Goal: Task Accomplishment & Management: Complete application form

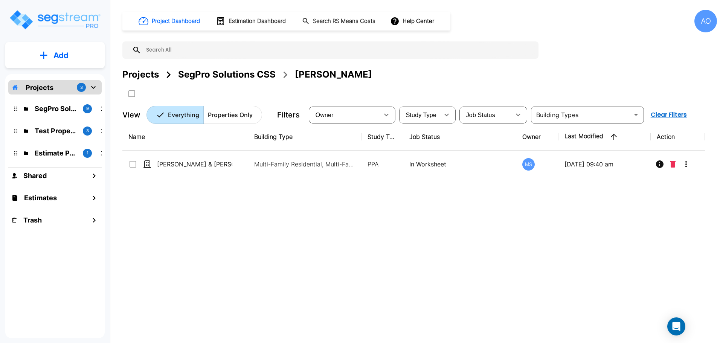
click at [206, 259] on div "Name Building Type Study Type Job Status Owner Last Modified Action [PERSON_NAM…" at bounding box center [413, 229] width 582 height 213
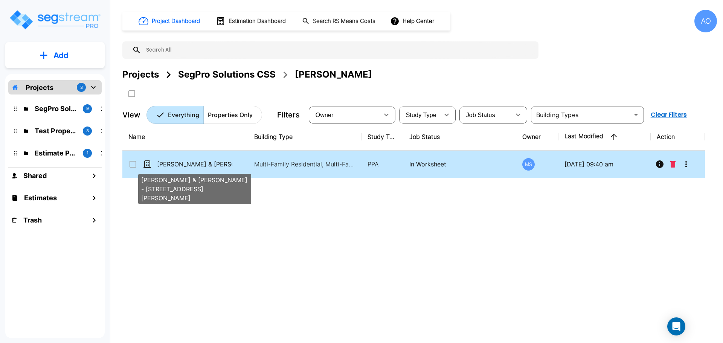
click at [211, 166] on p "[PERSON_NAME] & [PERSON_NAME] - [STREET_ADDRESS][PERSON_NAME]" at bounding box center [194, 164] width 75 height 9
checkbox input "true"
click at [211, 166] on p "[PERSON_NAME] & [PERSON_NAME] - [STREET_ADDRESS][PERSON_NAME]" at bounding box center [194, 164] width 75 height 9
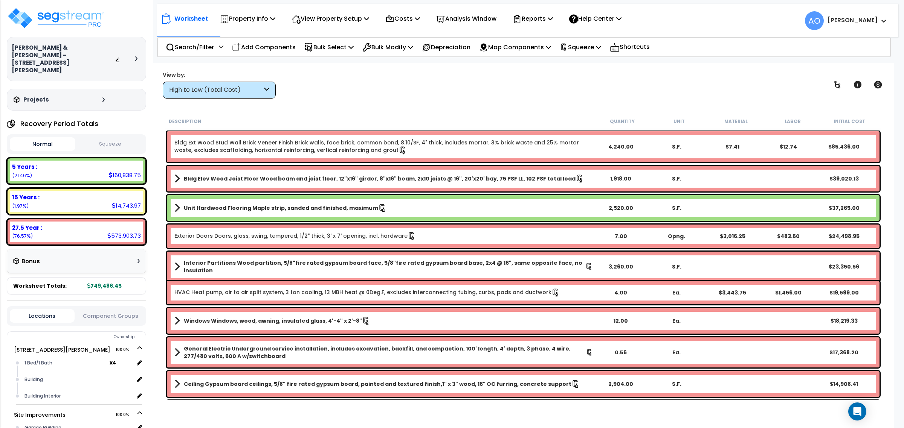
click at [114, 138] on button "Squeeze" at bounding box center [110, 144] width 66 height 13
click at [37, 138] on button "Normal" at bounding box center [43, 144] width 66 height 13
click at [117, 138] on button "Squeeze" at bounding box center [110, 144] width 66 height 13
click at [578, 46] on p "Squeeze" at bounding box center [579, 47] width 41 height 10
click at [591, 62] on link "Re-squeeze" at bounding box center [593, 63] width 75 height 15
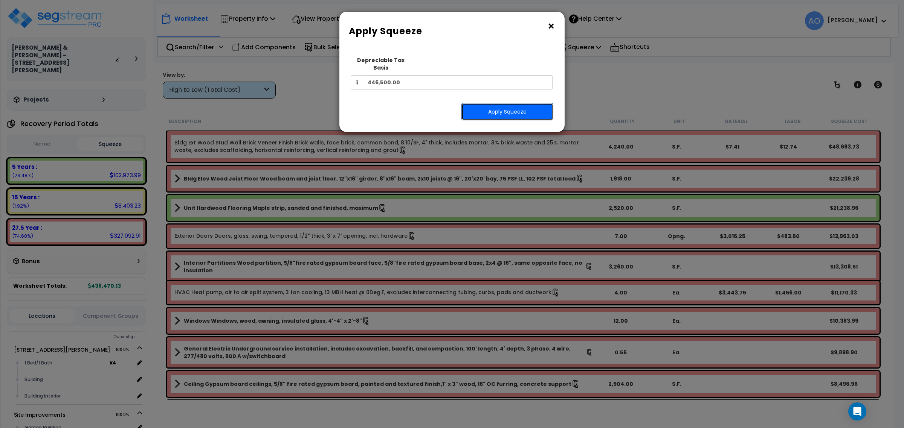
click at [516, 103] on button "Apply Squeeze" at bounding box center [507, 111] width 92 height 17
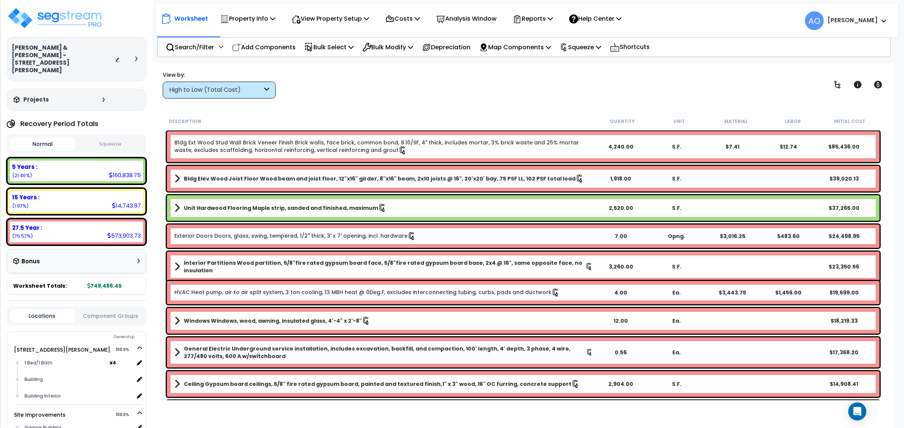
click at [115, 138] on button "Squeeze" at bounding box center [110, 144] width 66 height 13
click at [46, 138] on button "Normal" at bounding box center [43, 144] width 66 height 13
click at [111, 138] on button "Squeeze" at bounding box center [110, 144] width 66 height 13
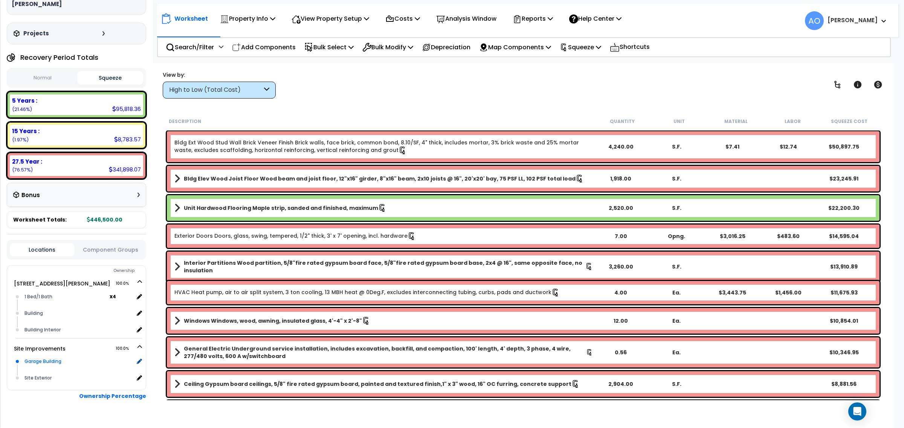
click at [49, 357] on div "Garage Building" at bounding box center [78, 361] width 111 height 9
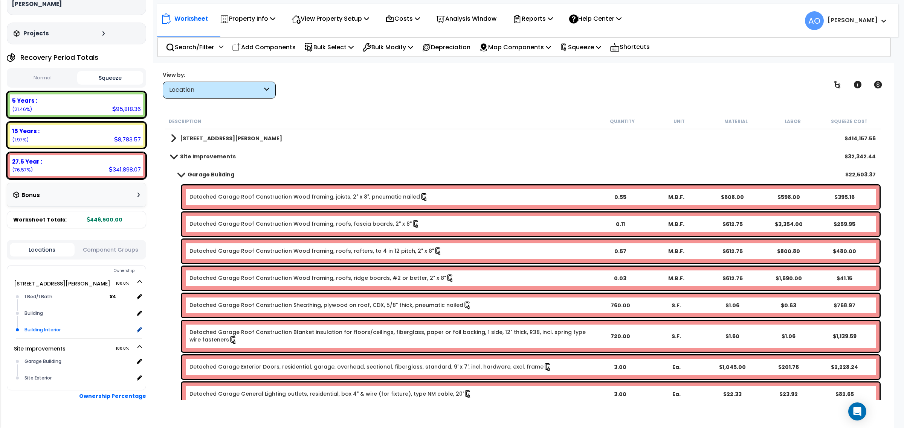
click at [40, 326] on div "Building Interior" at bounding box center [78, 330] width 111 height 9
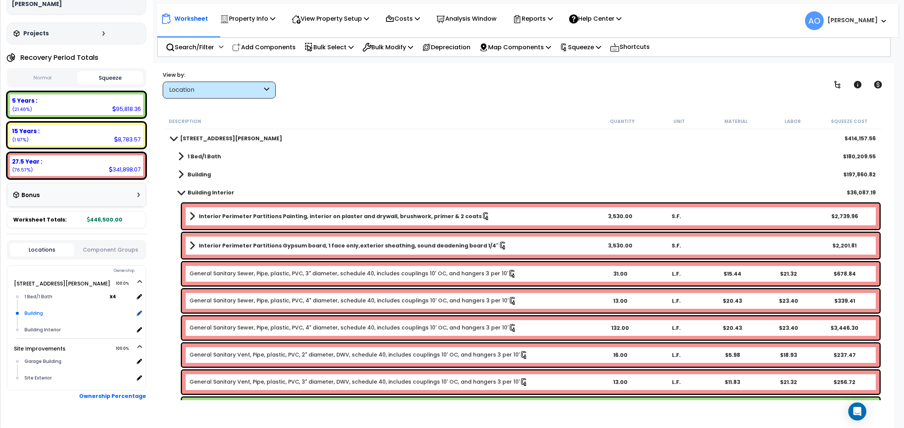
click at [34, 309] on div "Building" at bounding box center [78, 313] width 111 height 9
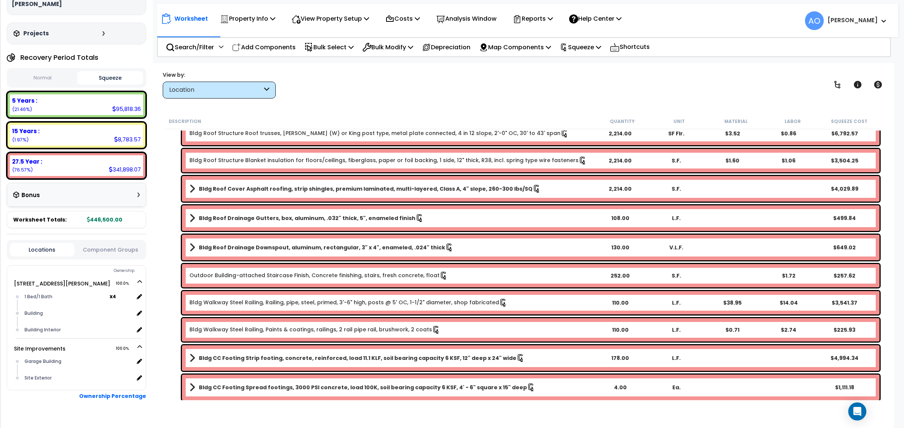
scroll to position [141, 0]
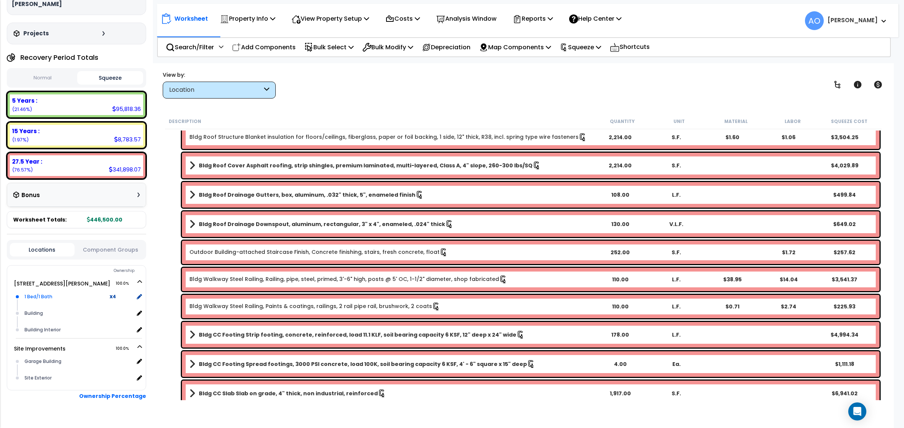
click at [48, 293] on div "1 Bed/1 Bath" at bounding box center [66, 297] width 87 height 9
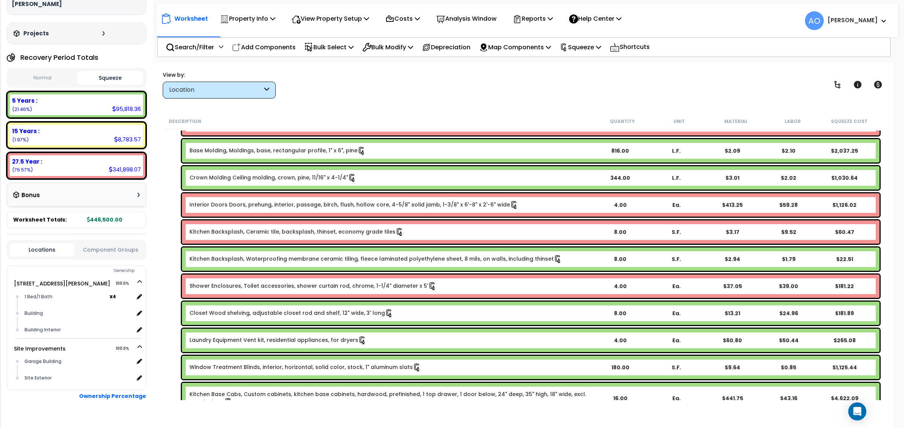
scroll to position [0, 0]
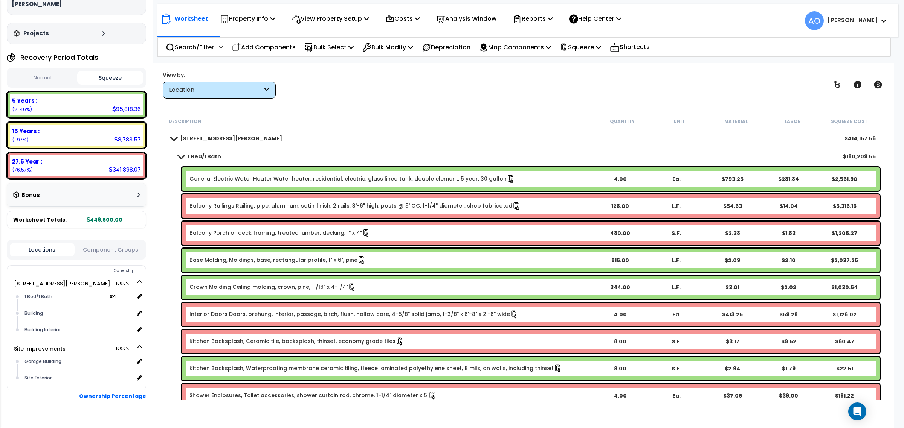
click at [314, 116] on div "Description Quantity Unit Material Labor Squeeze Cost" at bounding box center [523, 122] width 716 height 16
click at [210, 80] on div "View by: Location High to Low (Total Cost)" at bounding box center [219, 84] width 113 height 27
click at [212, 87] on div "Location" at bounding box center [215, 90] width 93 height 9
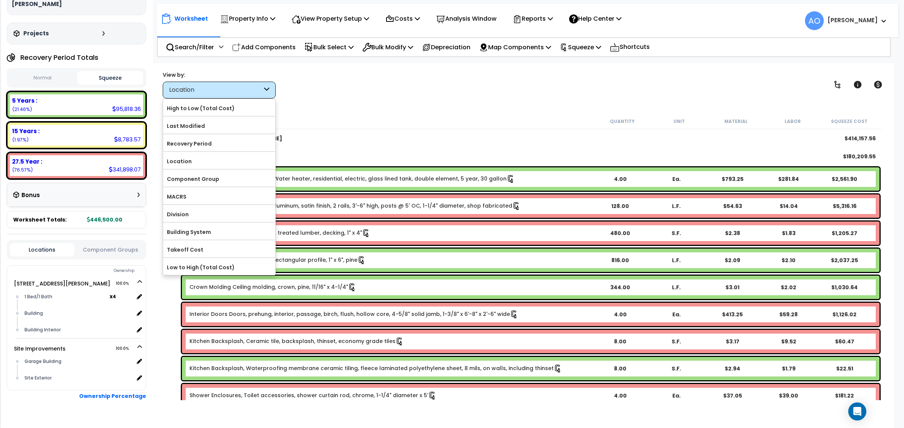
click at [211, 148] on label "Recovery Period" at bounding box center [219, 143] width 112 height 11
click at [0, 0] on input "Recovery Period" at bounding box center [0, 0] width 0 height 0
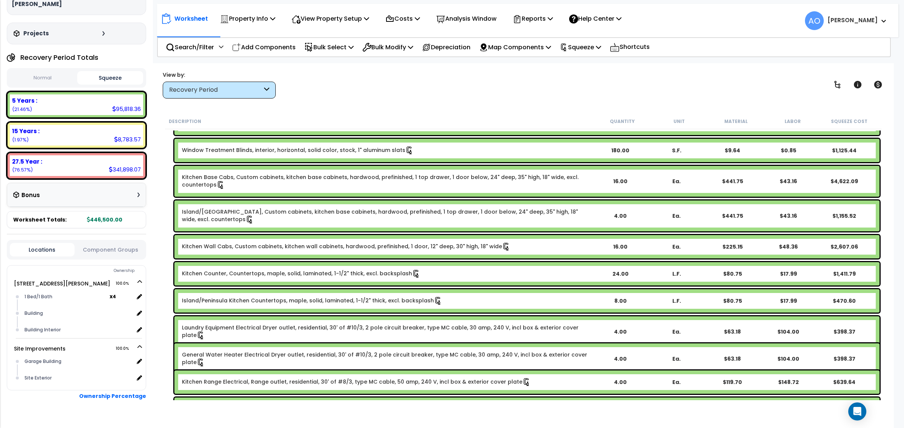
scroll to position [188, 0]
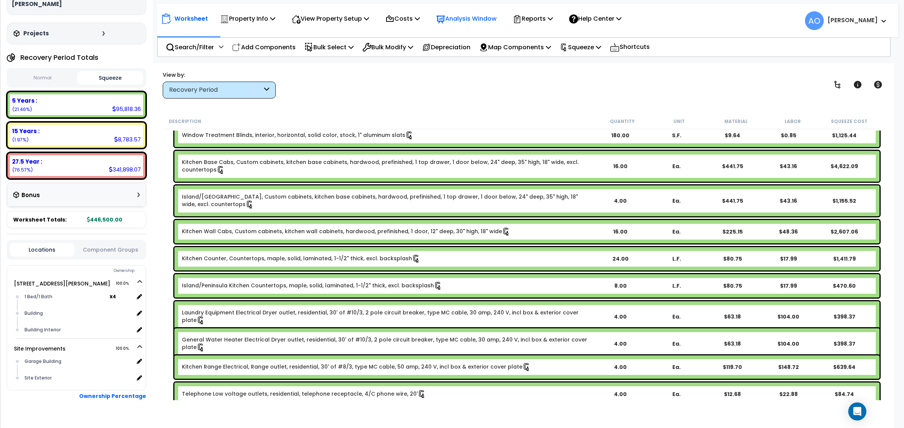
click at [485, 19] on p "Analysis Window" at bounding box center [466, 19] width 60 height 10
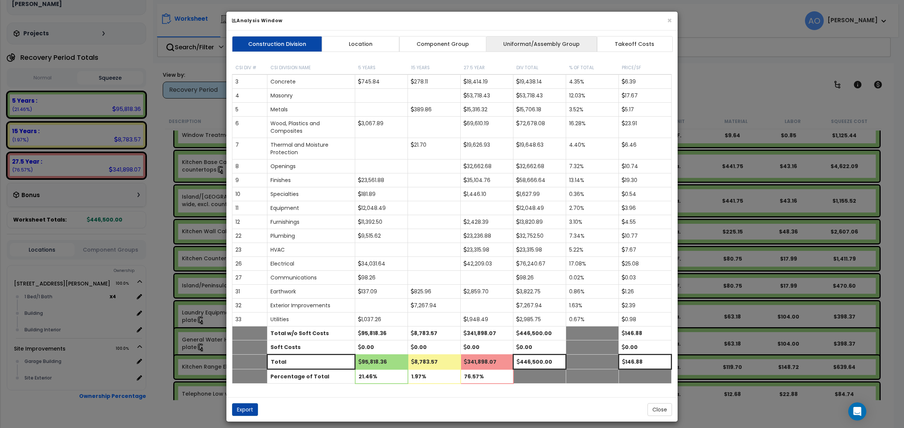
click at [513, 41] on link "Uniformat/Assembly Group" at bounding box center [541, 44] width 111 height 16
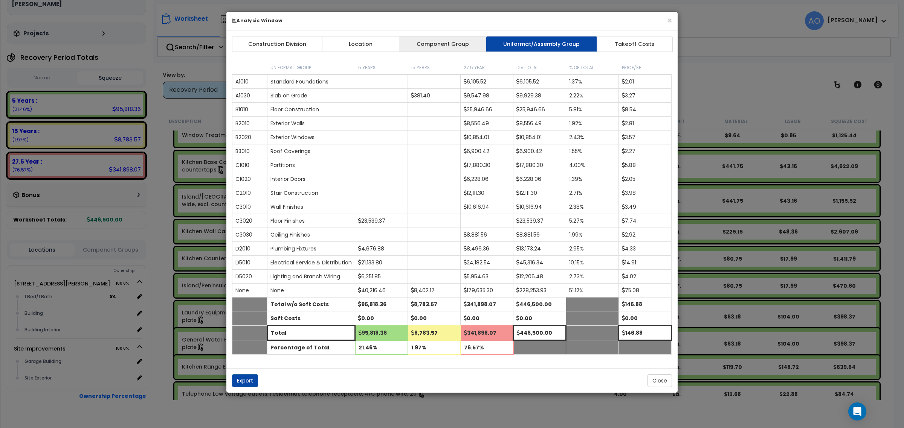
click at [450, 44] on link "Component Group" at bounding box center [442, 44] width 87 height 16
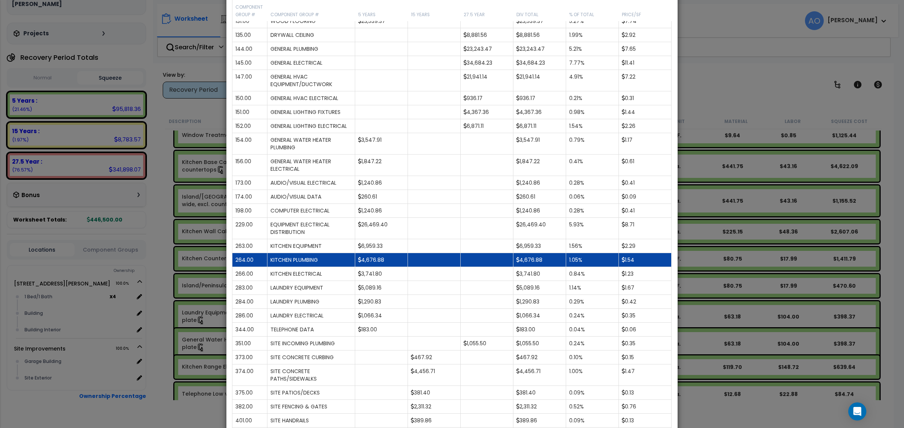
scroll to position [471, 0]
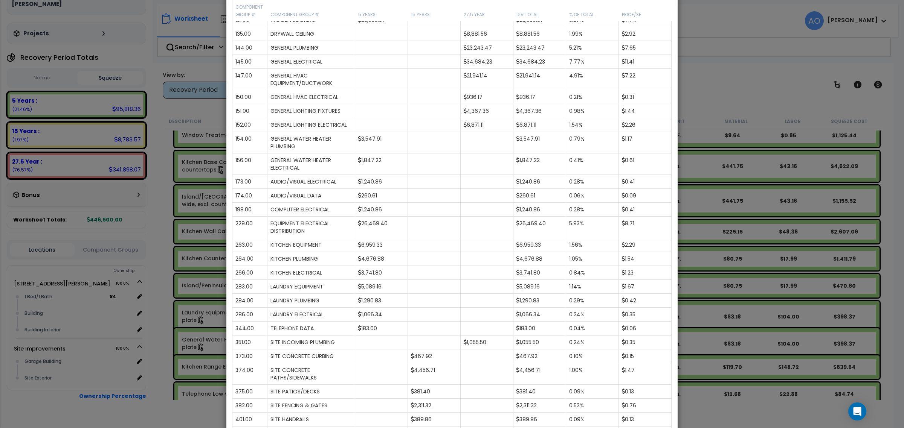
click at [712, 87] on div "× Analysis Window Construction Division Location Component Group Uniformat/Asse…" at bounding box center [452, 214] width 904 height 428
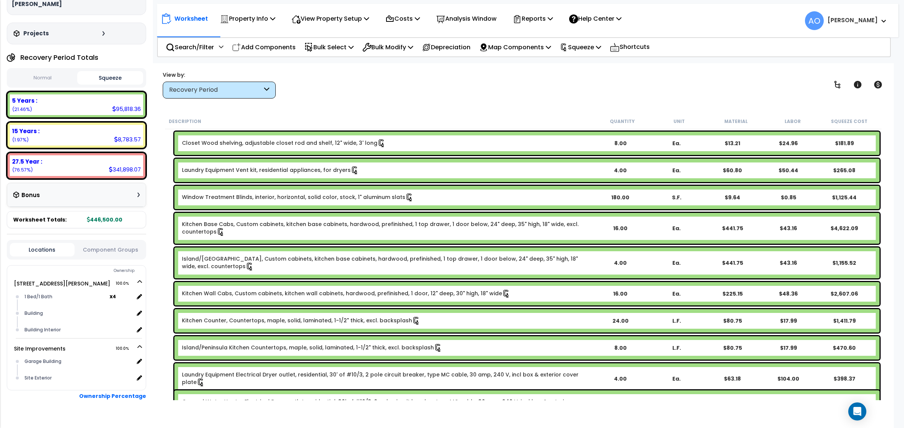
scroll to position [0, 0]
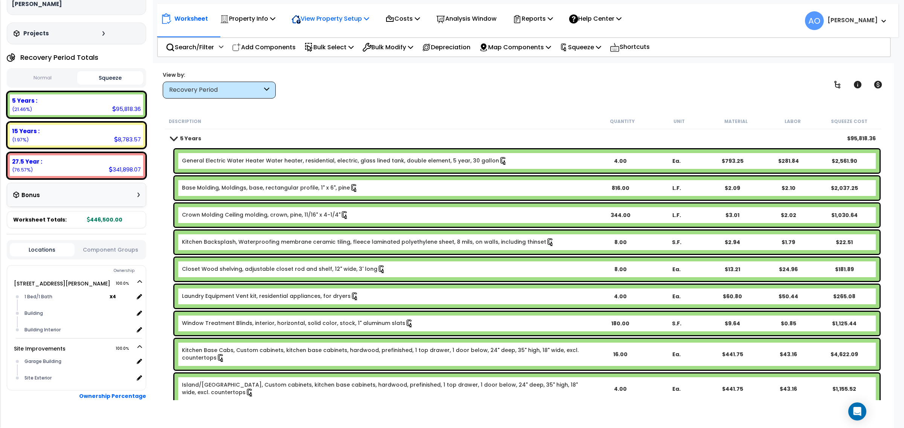
click at [275, 21] on p "View Property Setup" at bounding box center [247, 19] width 55 height 10
click at [460, 19] on p "Analysis Window" at bounding box center [466, 19] width 60 height 10
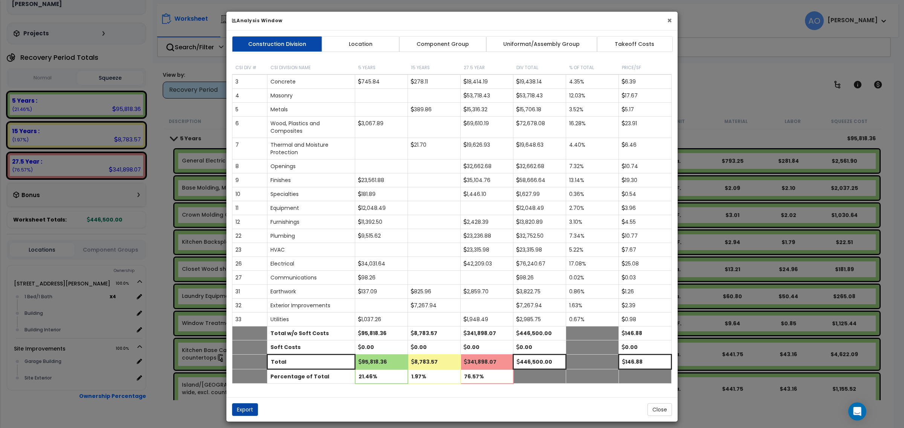
click at [667, 21] on button "×" at bounding box center [669, 21] width 5 height 8
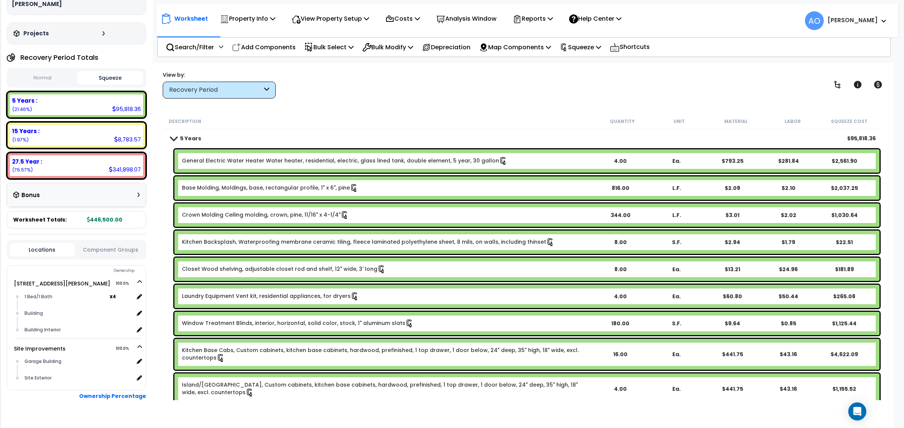
click at [470, 16] on p "Analysis Window" at bounding box center [466, 19] width 60 height 10
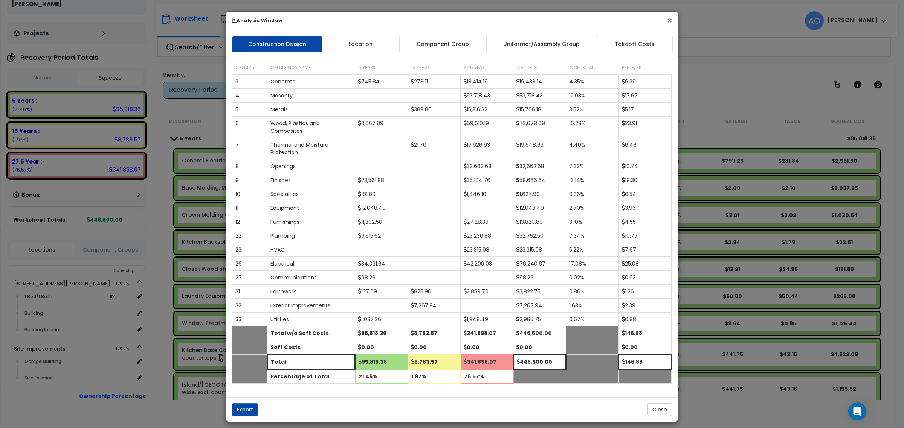
click at [671, 20] on button "×" at bounding box center [669, 21] width 5 height 8
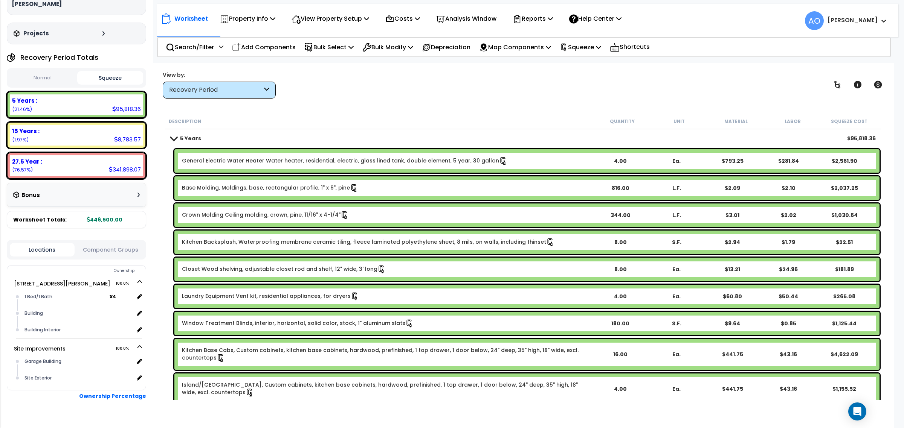
click at [219, 90] on div "Recovery Period" at bounding box center [215, 90] width 93 height 9
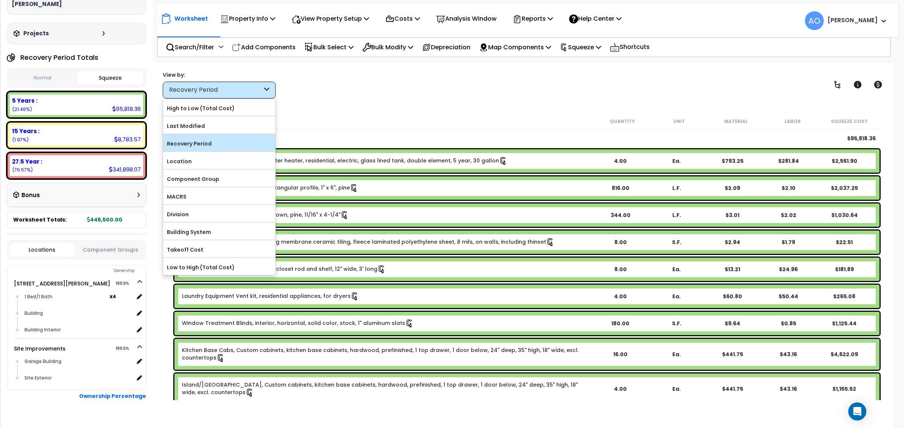
click at [223, 149] on label "Recovery Period" at bounding box center [219, 143] width 112 height 11
click at [0, 0] on input "Recovery Period" at bounding box center [0, 0] width 0 height 0
click at [449, 91] on div "View by: Recovery Period High to Low (Total Cost)" at bounding box center [523, 85] width 726 height 28
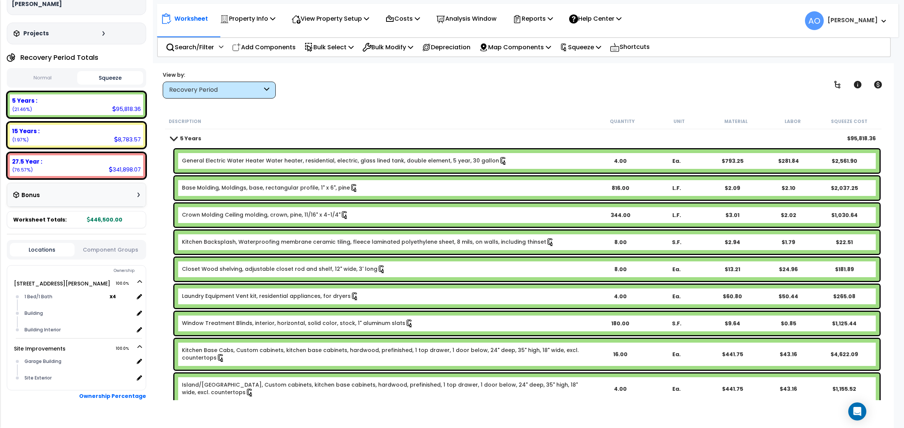
click at [450, 100] on div "Worksheet Property Info Property Setup Add Property Unit Template property Clon…" at bounding box center [522, 277] width 741 height 428
click at [478, 21] on p "Analysis Window" at bounding box center [466, 19] width 60 height 10
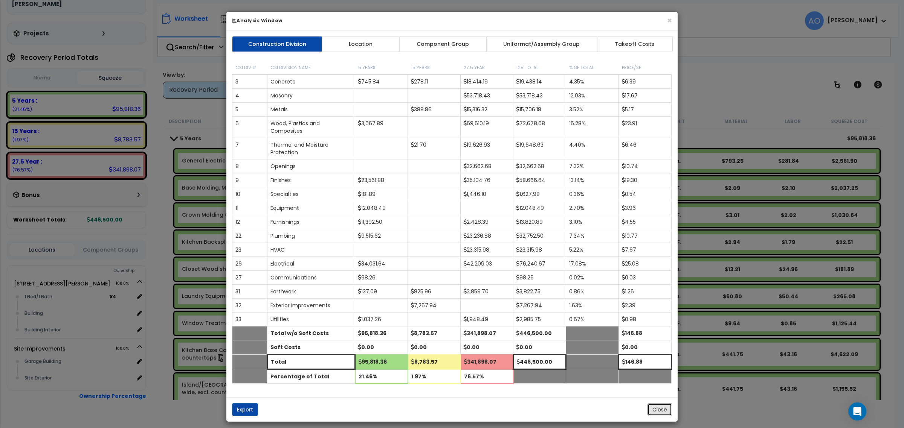
click at [657, 413] on button "Close" at bounding box center [659, 410] width 24 height 13
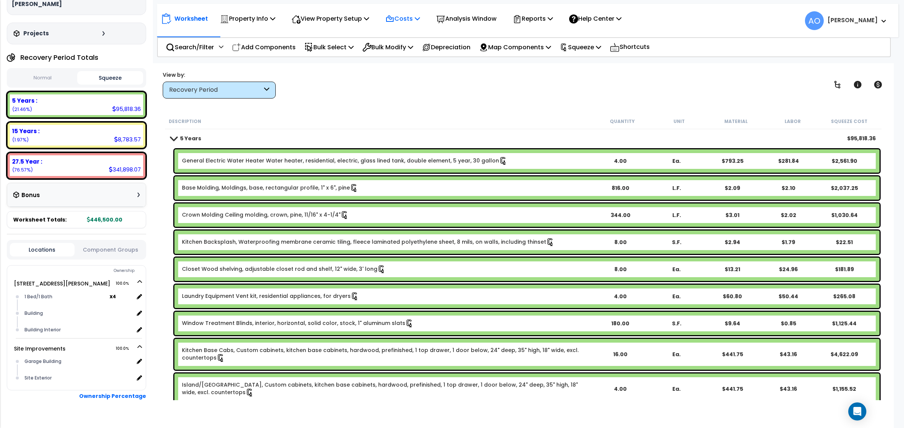
click at [403, 19] on p "Costs" at bounding box center [402, 19] width 35 height 10
click at [490, 19] on p "Analysis Window" at bounding box center [466, 19] width 60 height 10
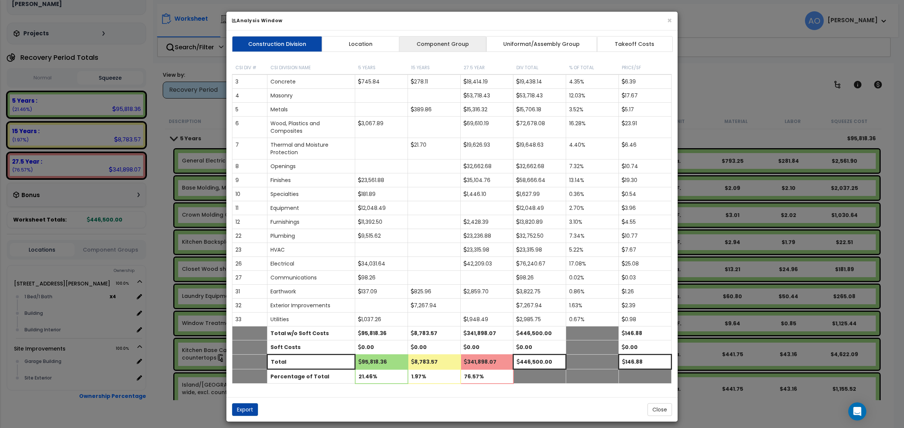
click at [449, 48] on link "Component Group" at bounding box center [442, 44] width 87 height 16
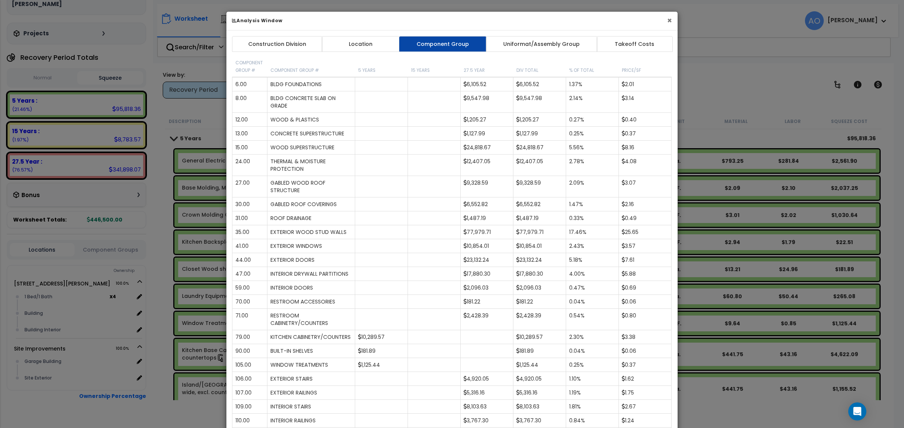
click at [670, 20] on button "×" at bounding box center [669, 21] width 5 height 8
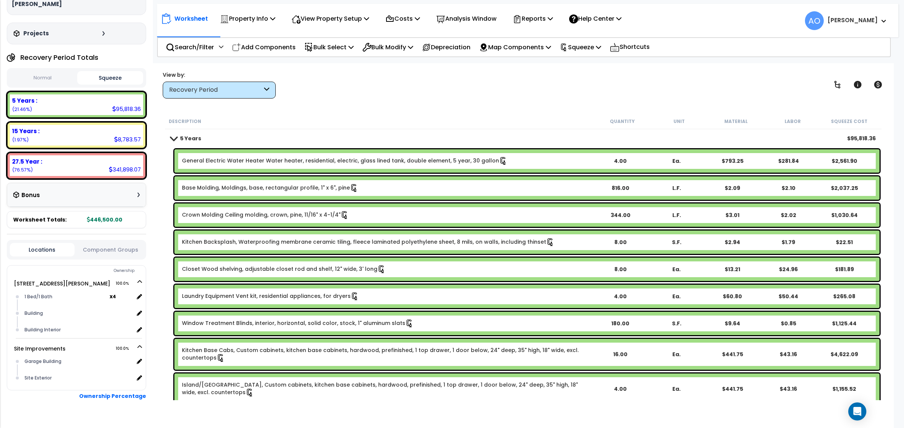
click at [414, 90] on div "View by: Recovery Period High to Low (Total Cost)" at bounding box center [523, 85] width 726 height 28
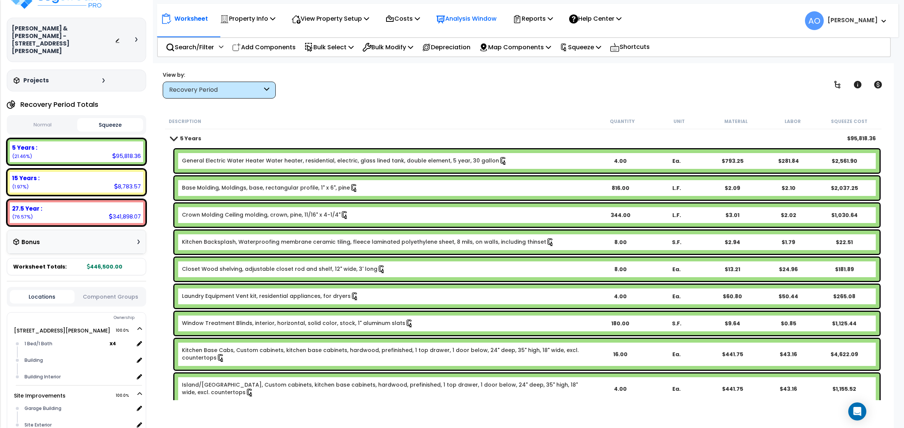
click at [475, 21] on p "Analysis Window" at bounding box center [466, 19] width 60 height 10
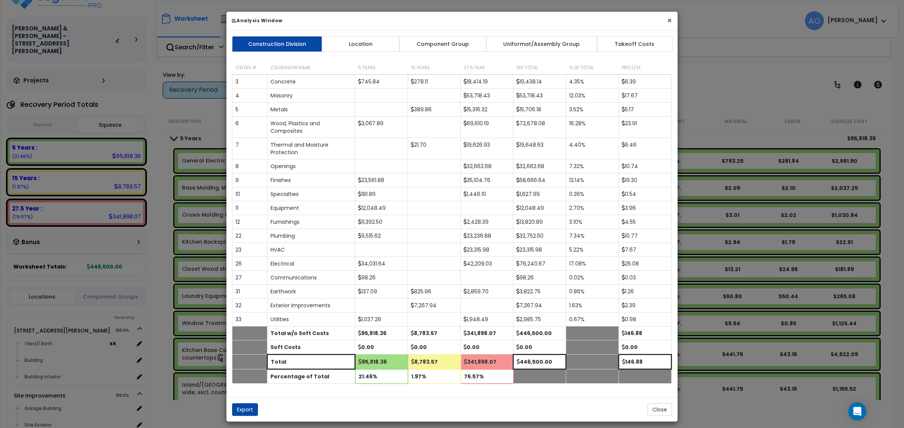
click at [669, 21] on button "×" at bounding box center [669, 21] width 5 height 8
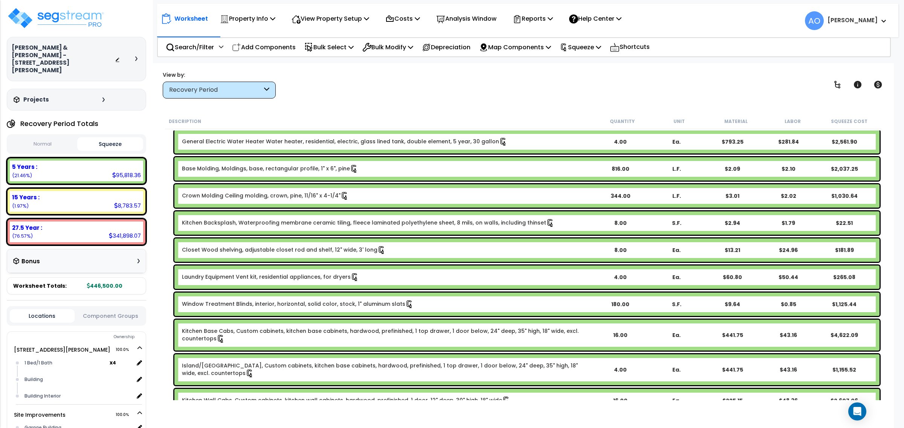
scroll to position [0, 0]
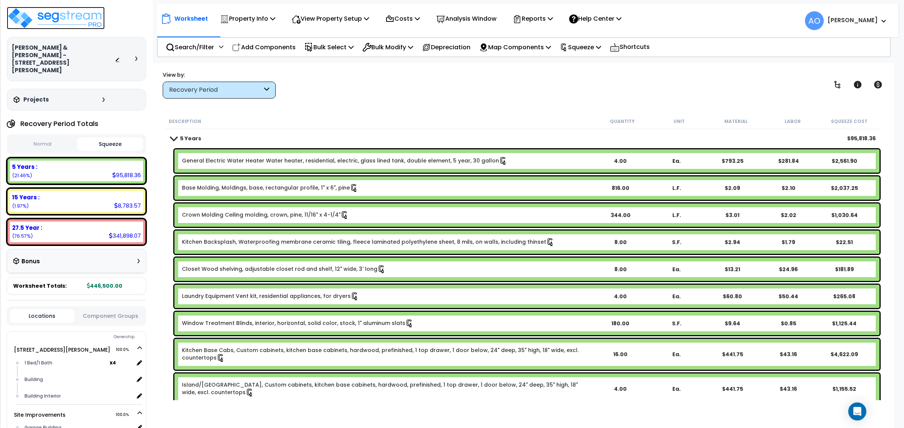
click at [72, 18] on img at bounding box center [56, 18] width 98 height 23
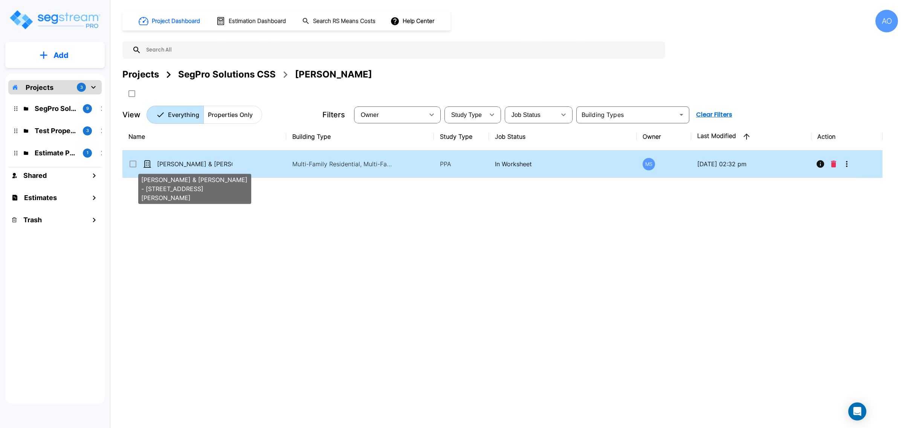
click at [224, 166] on p "Christa & Anthony Miano - 4947-49 Oleatha Ave" at bounding box center [194, 164] width 75 height 9
checkbox input "true"
click at [224, 166] on p "Christa & Anthony Miano - 4947-49 Oleatha Ave" at bounding box center [194, 164] width 75 height 9
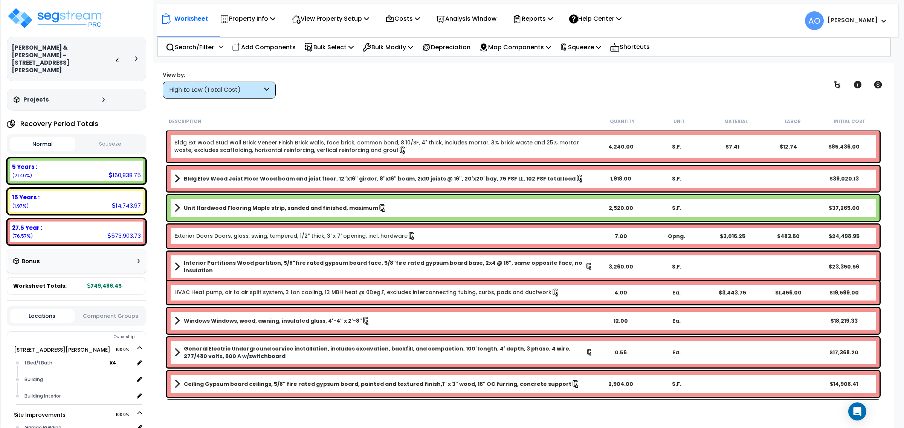
click at [112, 138] on button "Squeeze" at bounding box center [110, 144] width 66 height 13
click at [12, 134] on div "Normal Squeeze" at bounding box center [76, 144] width 139 height 20
click at [105, 137] on button "Squeeze" at bounding box center [110, 144] width 66 height 14
click at [53, 138] on button "Normal" at bounding box center [43, 144] width 66 height 13
click at [107, 138] on button "Squeeze" at bounding box center [110, 144] width 66 height 13
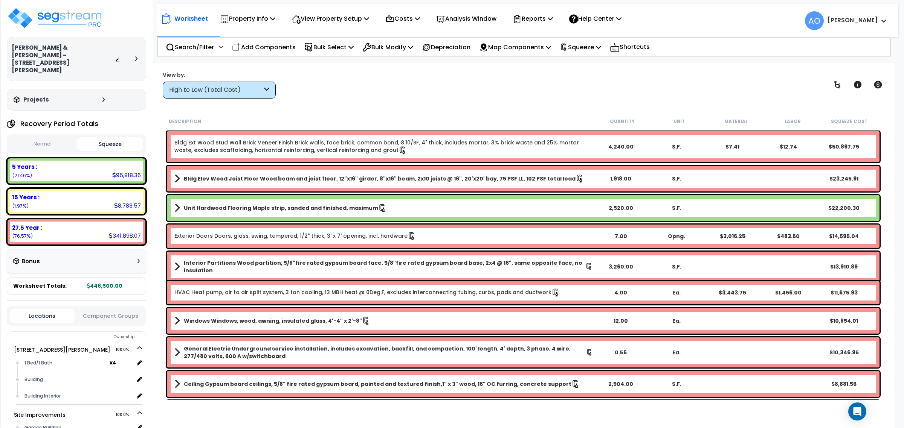
drag, startPoint x: 40, startPoint y: 130, endPoint x: 114, endPoint y: 130, distance: 74.2
click at [40, 138] on button "Normal" at bounding box center [43, 144] width 66 height 13
click at [116, 138] on button "Squeeze" at bounding box center [110, 144] width 66 height 13
click at [183, 95] on div "High to Low (Total Cost)" at bounding box center [219, 90] width 113 height 17
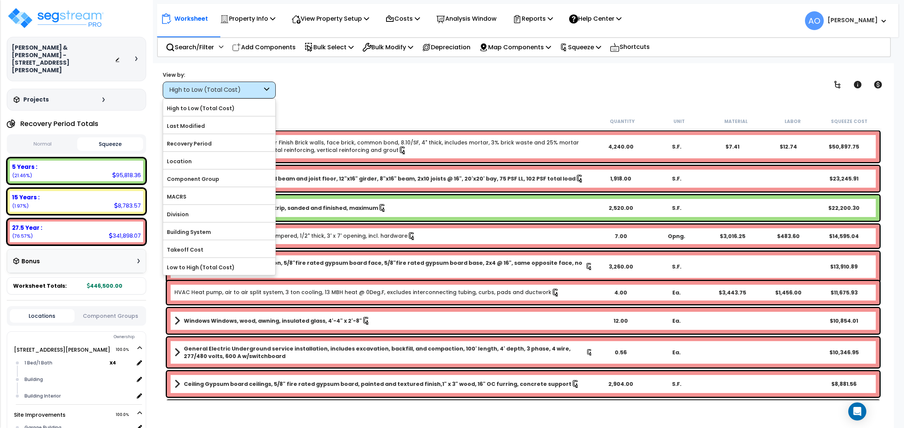
click at [336, 89] on div "View by: High to Low (Total Cost) High to Low (Total Cost)" at bounding box center [523, 85] width 726 height 28
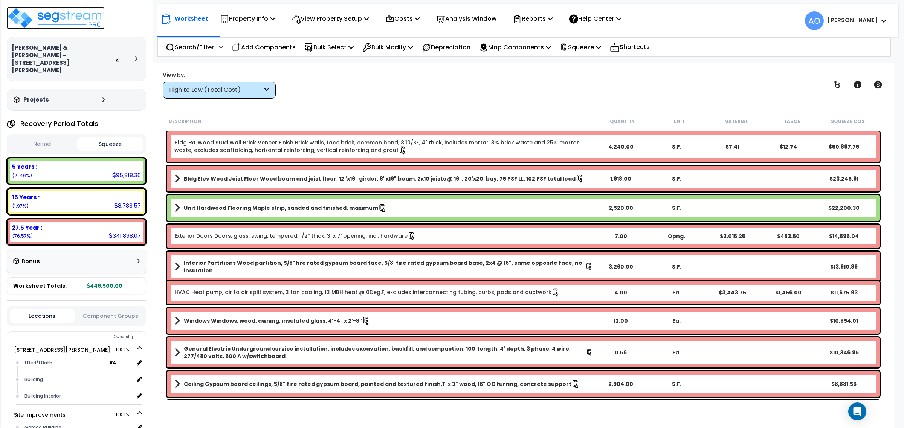
click at [54, 16] on img at bounding box center [56, 18] width 98 height 23
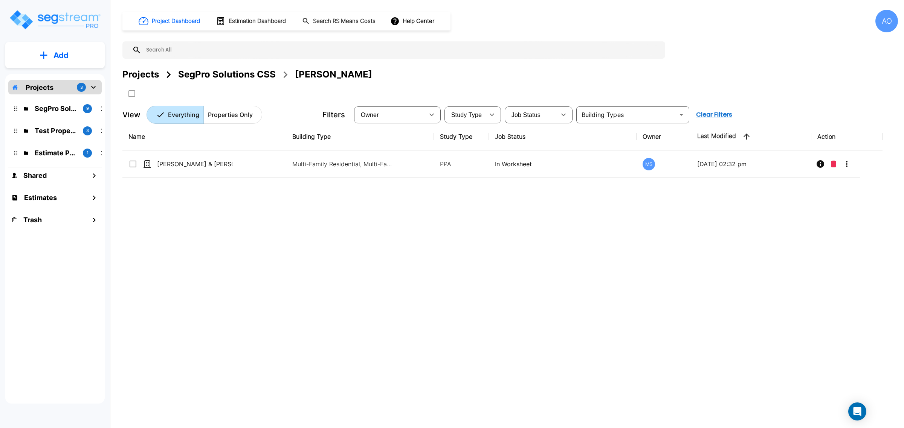
click at [61, 55] on p "Add" at bounding box center [60, 55] width 15 height 11
click at [67, 98] on p "Add Property" at bounding box center [59, 97] width 38 height 9
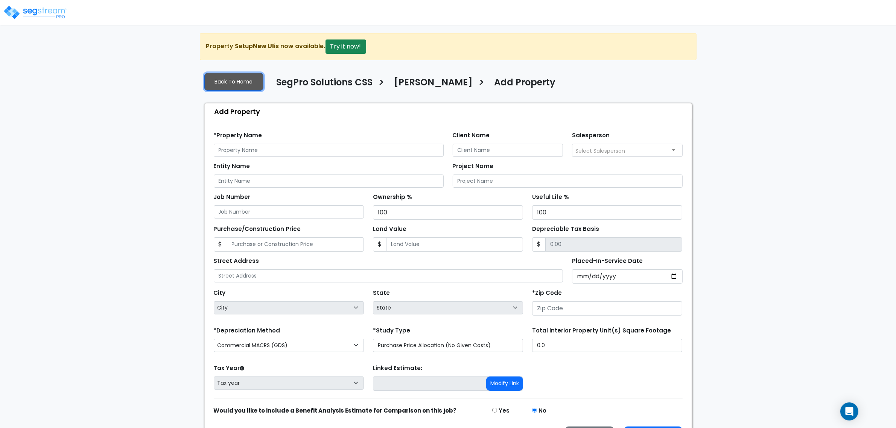
click at [251, 86] on link "Back To Home" at bounding box center [233, 82] width 59 height 18
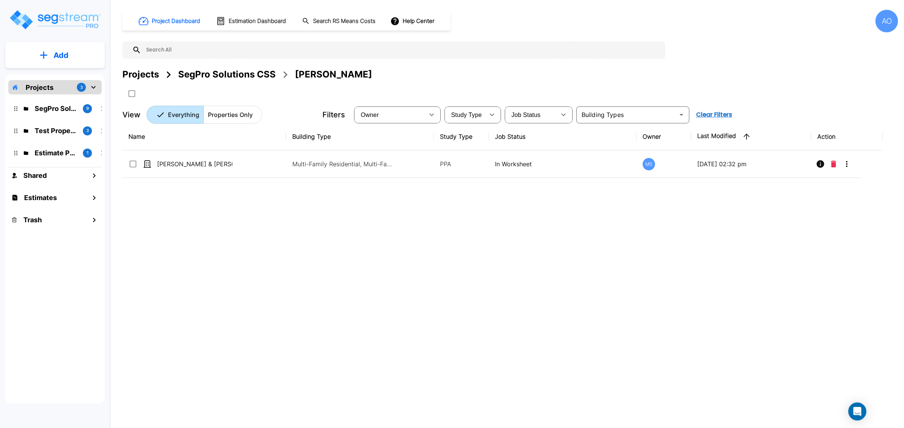
click at [228, 72] on div "SegPro Solutions CSS" at bounding box center [227, 75] width 98 height 14
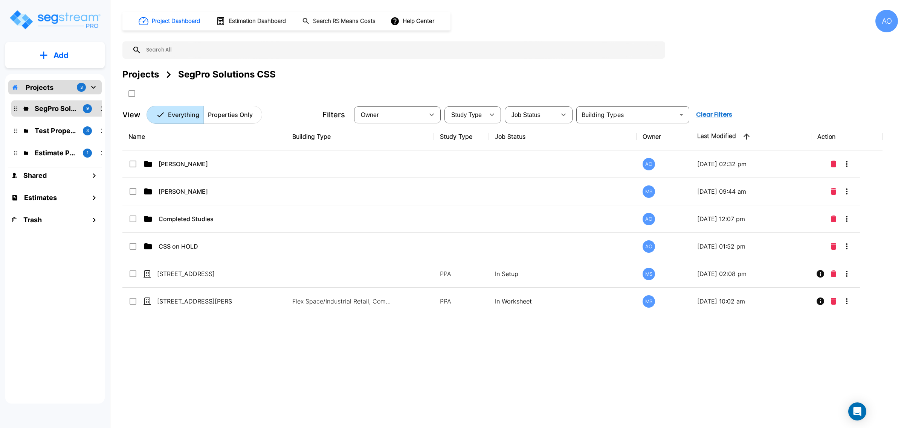
click at [237, 354] on div "Name Building Type Study Type Job Status Owner Last Modified Action [PERSON_NAM…" at bounding box center [502, 256] width 760 height 266
click at [55, 57] on p "Add" at bounding box center [60, 55] width 15 height 11
click at [72, 101] on p "Add Property" at bounding box center [59, 97] width 38 height 9
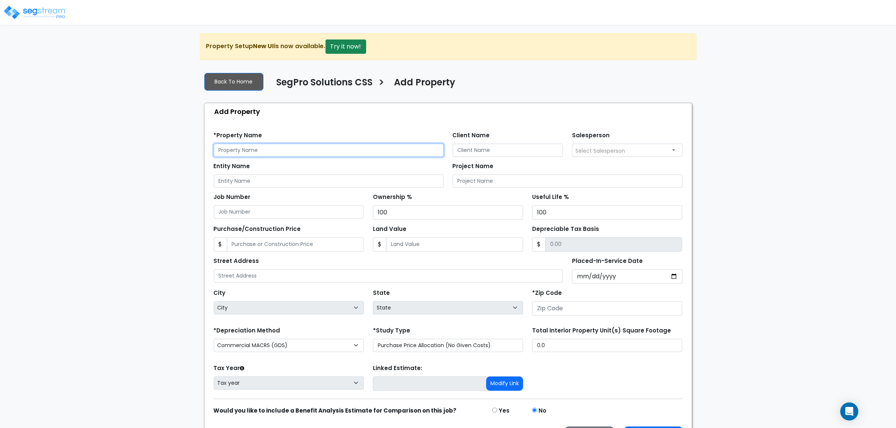
click at [293, 154] on input "text" at bounding box center [329, 150] width 230 height 13
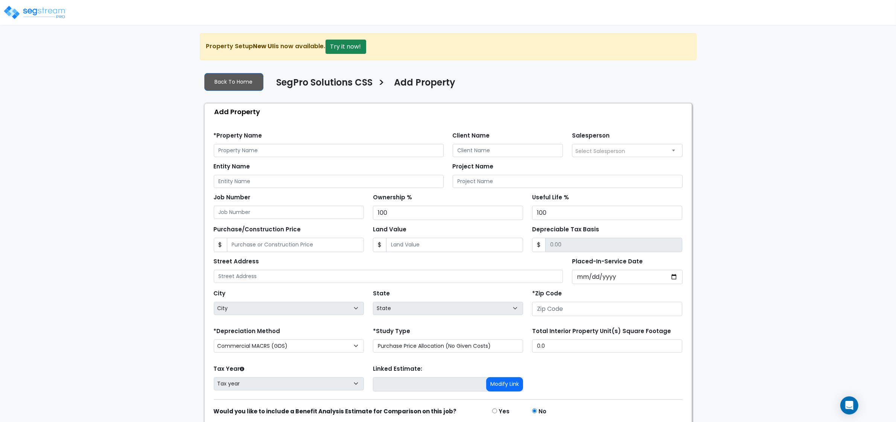
click at [592, 151] on span "Select Salesperson" at bounding box center [601, 151] width 50 height 8
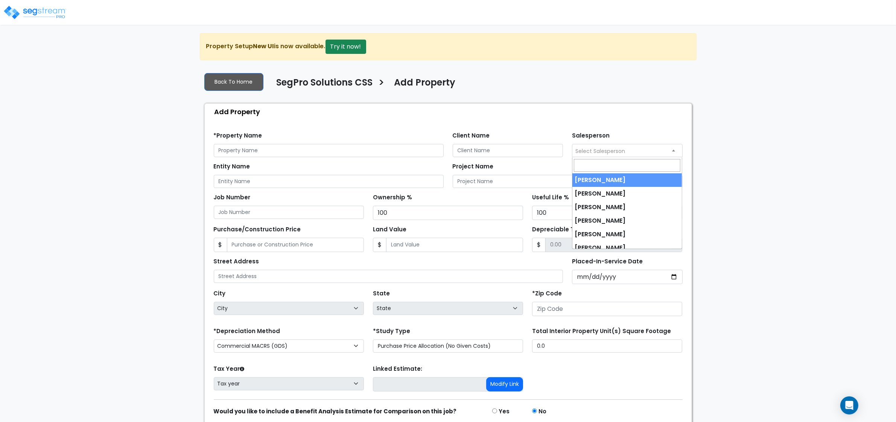
select select "158"
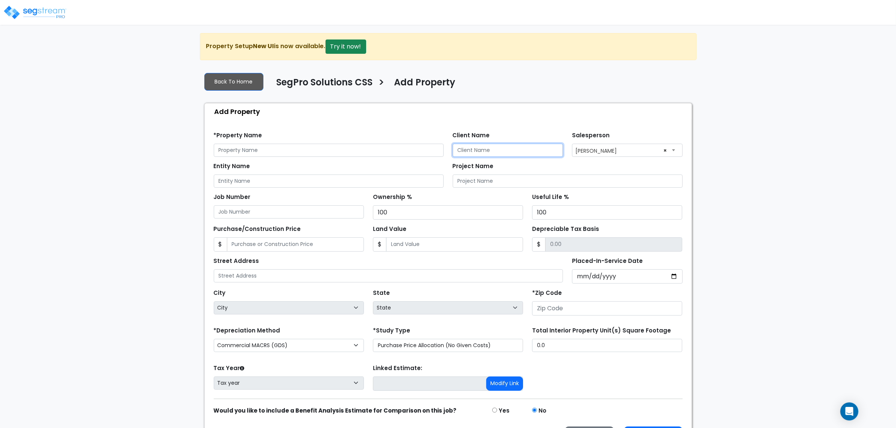
click at [482, 152] on input "Client Name" at bounding box center [508, 150] width 111 height 13
type input "[PERSON_NAME]"
click at [472, 178] on input "Project Name" at bounding box center [568, 181] width 230 height 13
click at [311, 186] on input "Entity Name" at bounding box center [329, 181] width 230 height 13
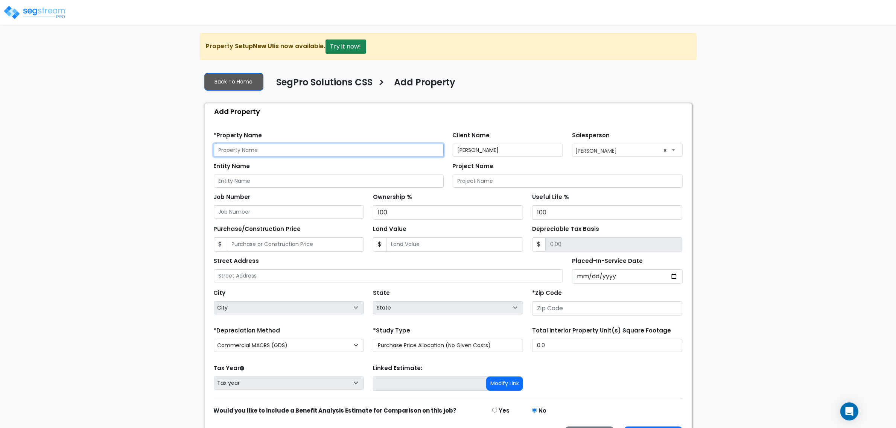
click at [237, 153] on input "text" at bounding box center [329, 150] width 230 height 13
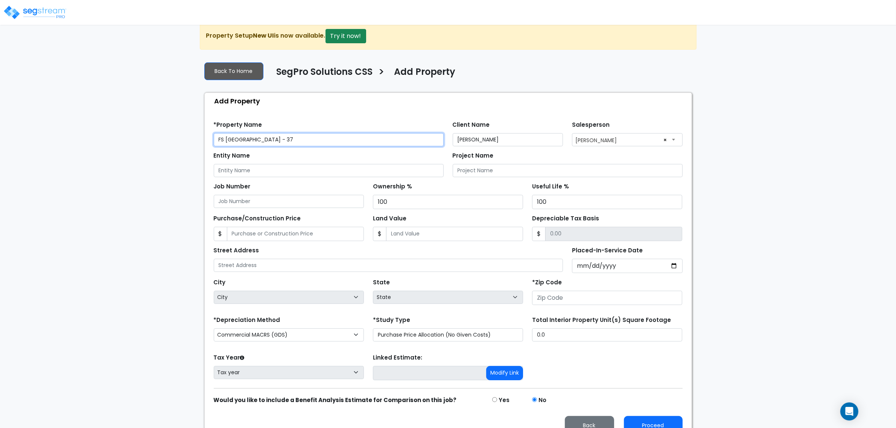
scroll to position [26, 0]
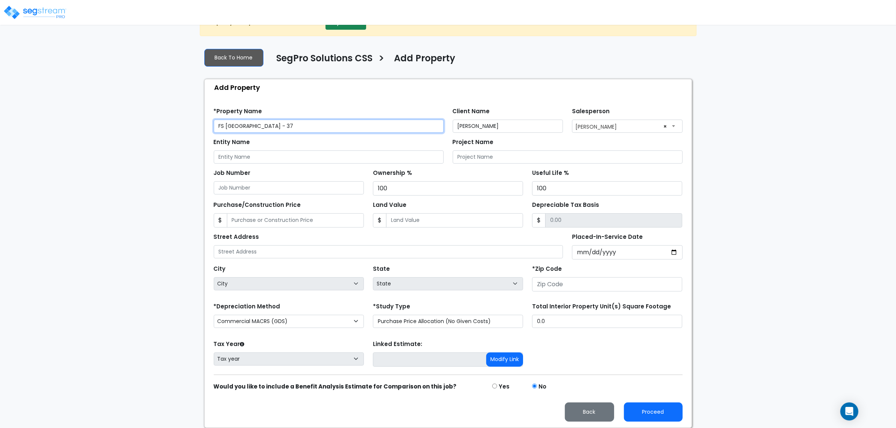
click at [294, 127] on input "FS [GEOGRAPHIC_DATA] - 37" at bounding box center [329, 126] width 230 height 13
type input "[GEOGRAPHIC_DATA] - [STREET_ADDRESS]"
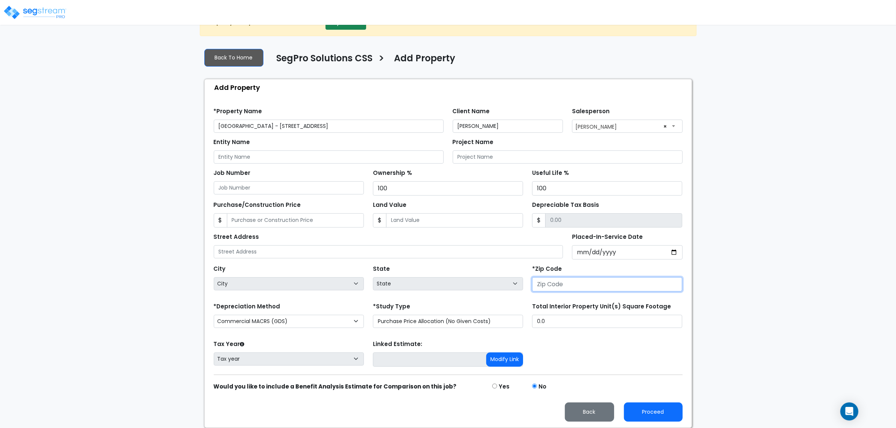
click at [550, 286] on input "number" at bounding box center [607, 284] width 150 height 14
type input "84"
select select "UT"
type input "84120"
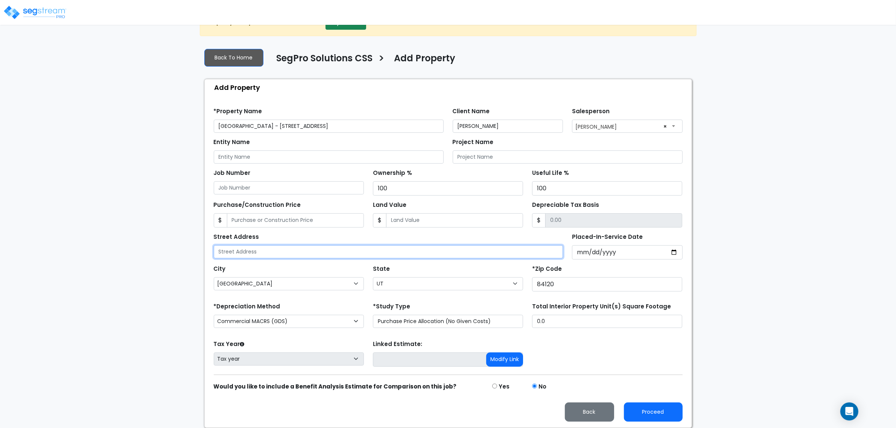
click at [294, 253] on input "text" at bounding box center [389, 251] width 350 height 13
type input "[STREET_ADDRESS]"
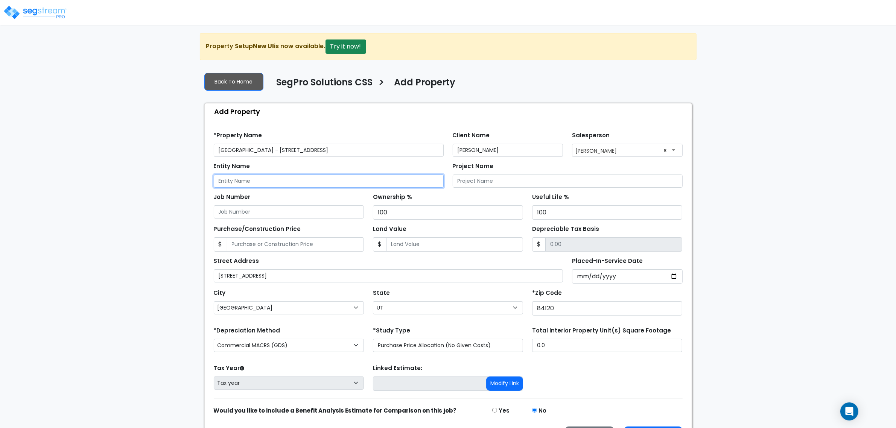
click at [252, 181] on input "Entity Name" at bounding box center [329, 181] width 230 height 13
type input "FS West Valley LLC"
click at [243, 247] on input "Purchase/Construction Price" at bounding box center [295, 245] width 137 height 14
type input "1"
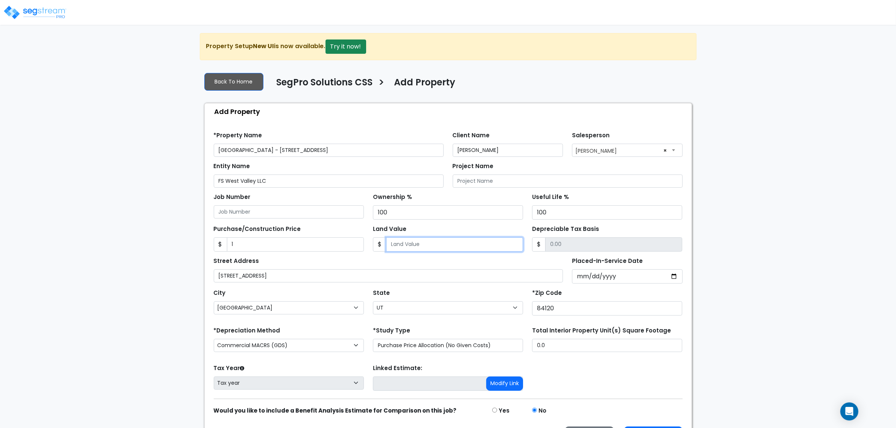
type input "0.00"
type input "1"
click at [393, 274] on input "[STREET_ADDRESS]" at bounding box center [389, 276] width 350 height 13
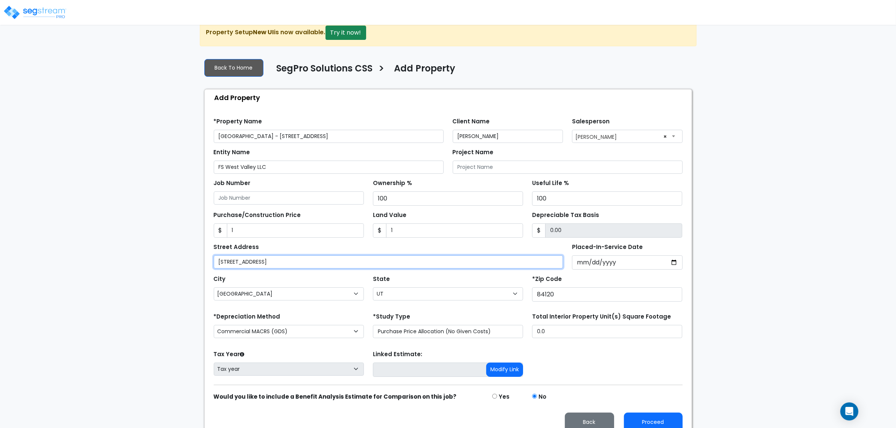
scroll to position [26, 0]
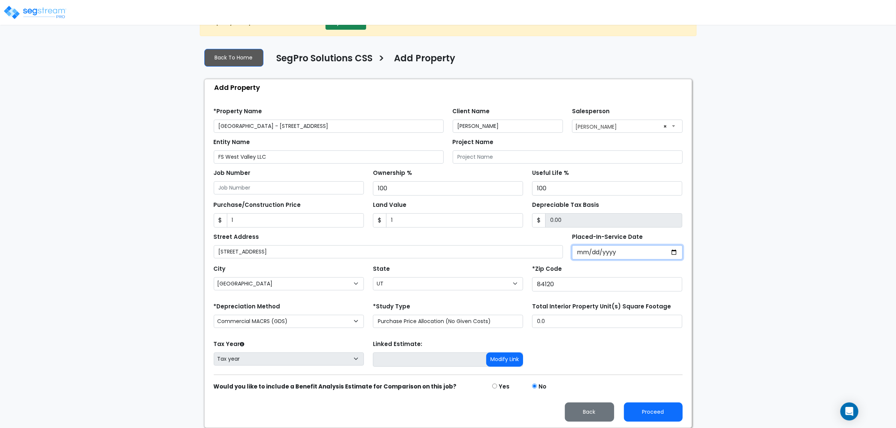
click at [579, 252] on input "Placed-In-Service Date" at bounding box center [627, 252] width 111 height 14
click at [582, 253] on input "Placed-In-Service Date" at bounding box center [627, 252] width 111 height 14
type input "0005-05-21"
select select "5"
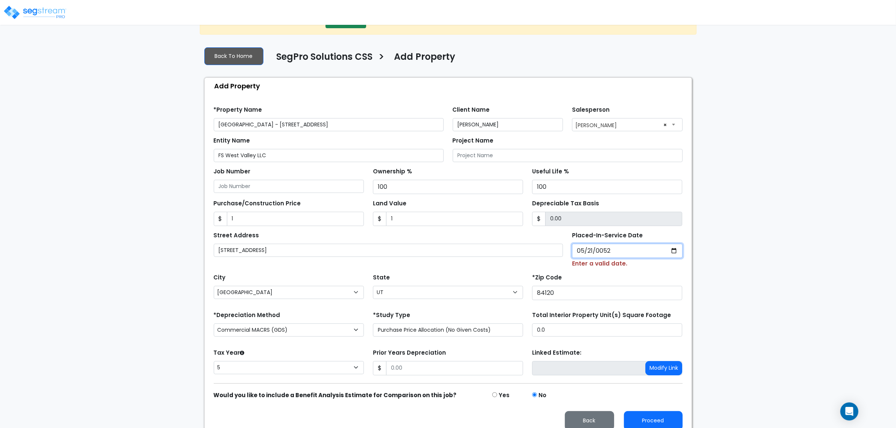
type input "0520-05-21"
select select "520"
type input "[PHONE_NUMBER]"
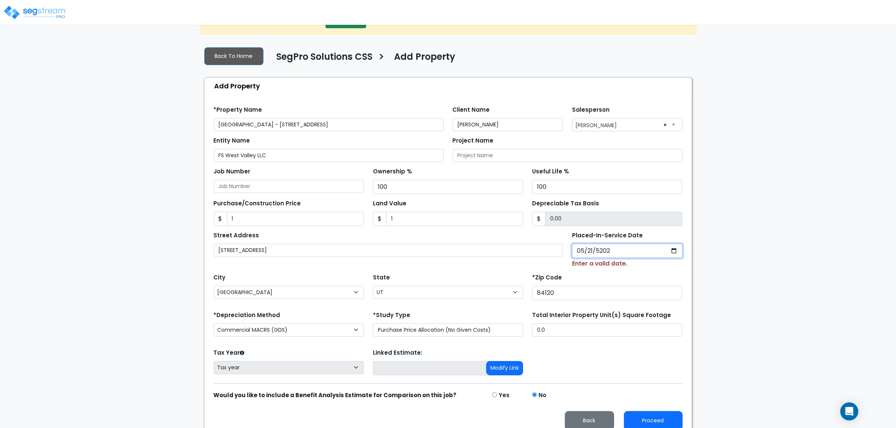
click at [618, 254] on input "[PHONE_NUMBER]" at bounding box center [627, 251] width 111 height 14
type input "0020-02-15"
select select "20"
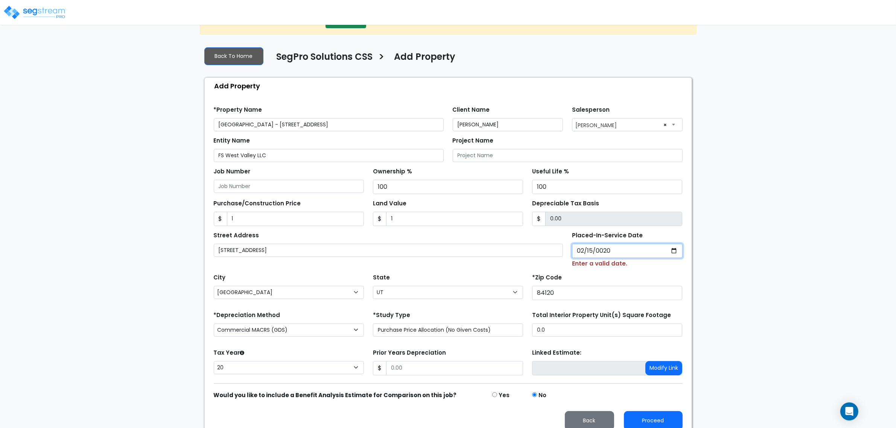
type input "0202-02-15"
select select "202"
type input "[DATE]"
select select "2024"
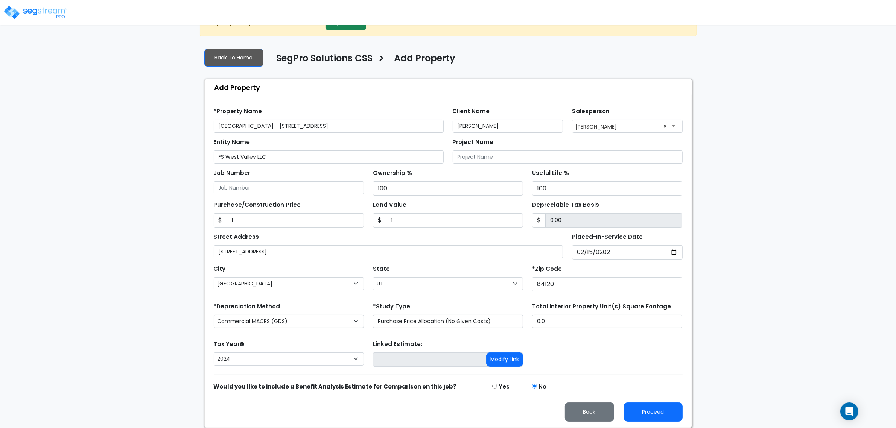
click at [460, 267] on div "State State National Average AB AK AL AR AZ [GEOGRAPHIC_DATA] CA CO CT DC DE FL…" at bounding box center [448, 279] width 159 height 30
click at [556, 321] on input "0.0" at bounding box center [607, 321] width 150 height 13
drag, startPoint x: 571, startPoint y: 320, endPoint x: 518, endPoint y: 320, distance: 53.1
click at [518, 320] on div "*Depreciation Method Commercial MACRS (GDS) Residential Rental MACRS (GDS) Comm…" at bounding box center [448, 316] width 478 height 30
drag, startPoint x: 545, startPoint y: 353, endPoint x: 545, endPoint y: 349, distance: 4.1
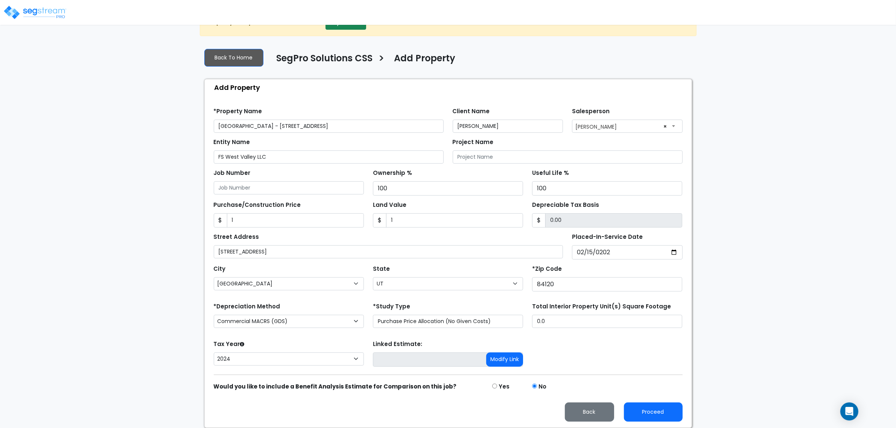
click at [545, 353] on div "Tax Year Please Enter The Placed In Service Date First. 2026 2025 2024 Prior Ye…" at bounding box center [448, 354] width 478 height 30
click at [550, 331] on div "Total Interior Property Unit(s) Square Footage 0.0" at bounding box center [607, 316] width 159 height 30
click at [555, 323] on input "0.0" at bounding box center [607, 321] width 150 height 13
drag, startPoint x: 562, startPoint y: 323, endPoint x: 518, endPoint y: 323, distance: 43.3
click at [518, 323] on div "*Depreciation Method Commercial MACRS (GDS) Residential Rental MACRS (GDS) Comm…" at bounding box center [448, 316] width 478 height 30
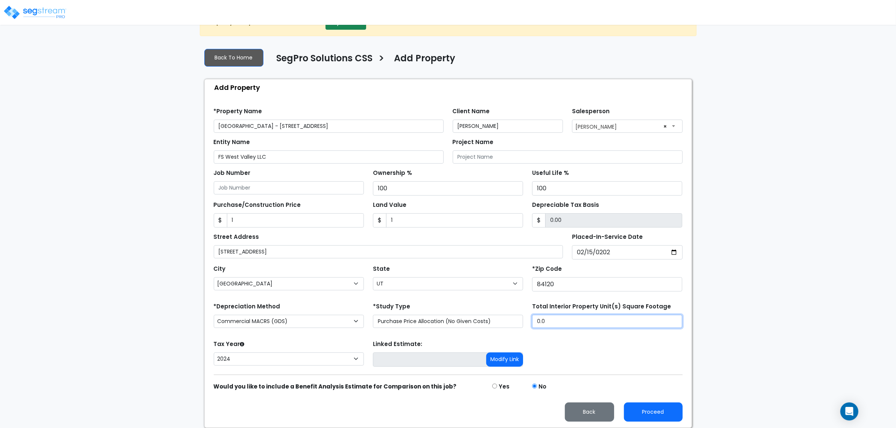
click at [587, 319] on input "0.0" at bounding box center [607, 321] width 150 height 13
drag, startPoint x: 573, startPoint y: 322, endPoint x: 516, endPoint y: 321, distance: 57.2
click at [519, 321] on div "*Depreciation Method Commercial MACRS (GDS) Residential Rental MACRS (GDS) Comm…" at bounding box center [448, 316] width 478 height 30
type input "50,224"
